Goal: Find specific page/section: Find specific page/section

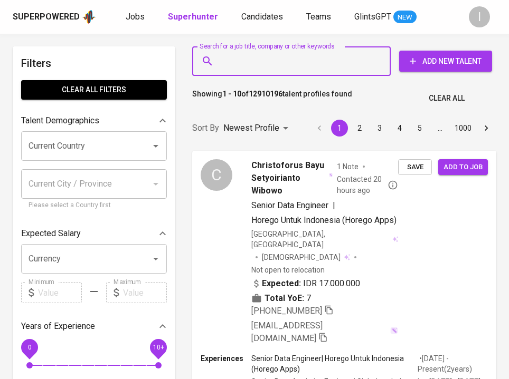
click at [246, 68] on input "Search for a job title, company or other keywords" at bounding box center [294, 61] width 152 height 20
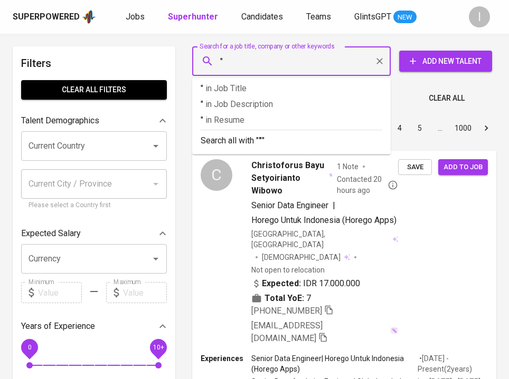
paste input "[PERSON_NAME]"
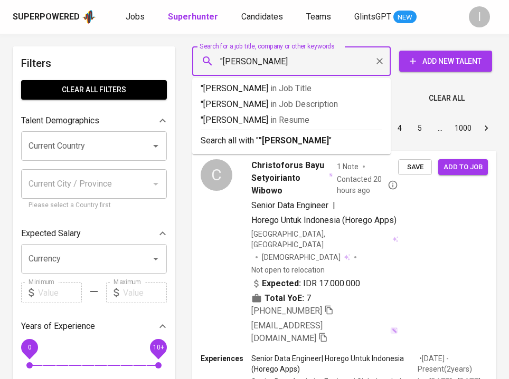
type input ""[PERSON_NAME]""
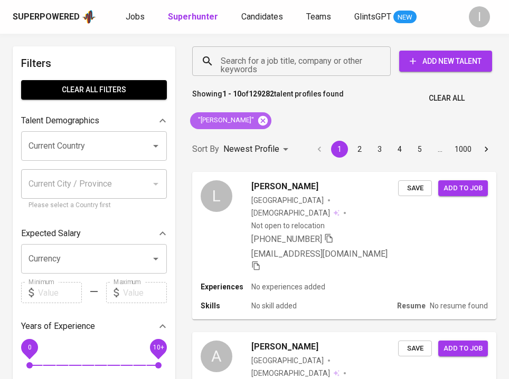
click at [258, 118] on icon at bounding box center [262, 120] width 9 height 9
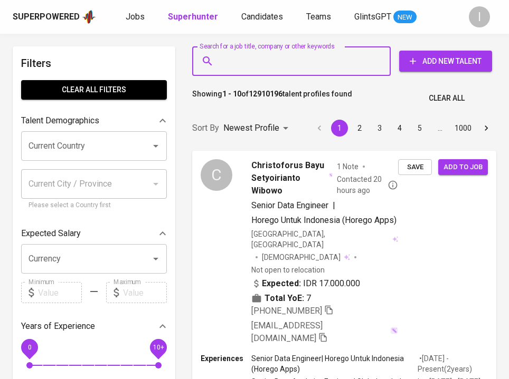
click at [265, 69] on input "Search for a job title, company or other keywords" at bounding box center [294, 61] width 152 height 20
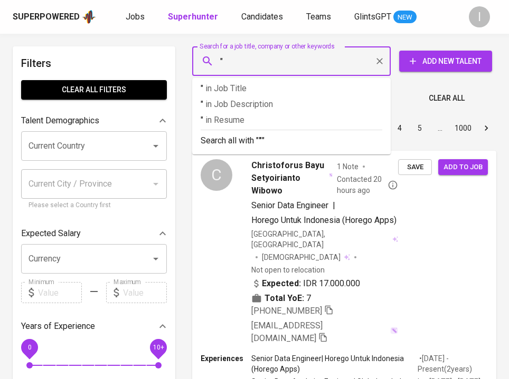
paste input "[PERSON_NAME] Binasari"
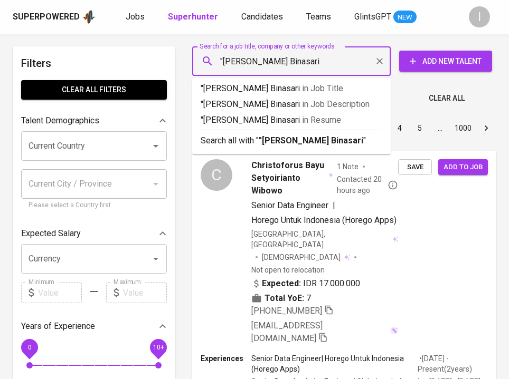
type input ""[PERSON_NAME] Binasari""
